Goal: Task Accomplishment & Management: Use online tool/utility

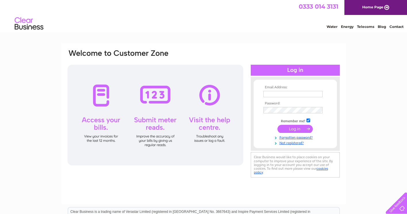
type input "[EMAIL_ADDRESS][DOMAIN_NAME]"
click at [296, 131] on input "submit" at bounding box center [294, 129] width 35 height 8
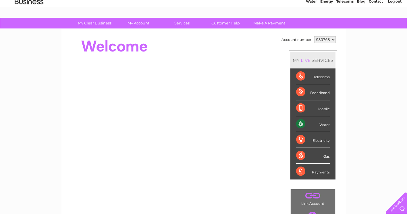
scroll to position [7, 0]
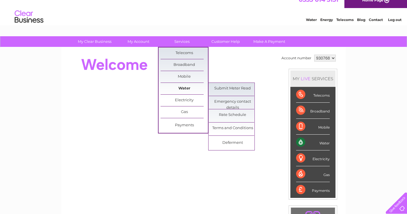
click at [187, 90] on link "Water" at bounding box center [184, 88] width 47 height 11
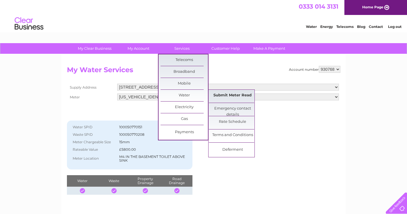
click at [216, 96] on link "Submit Meter Read" at bounding box center [232, 95] width 47 height 11
